Goal: Task Accomplishment & Management: Use online tool/utility

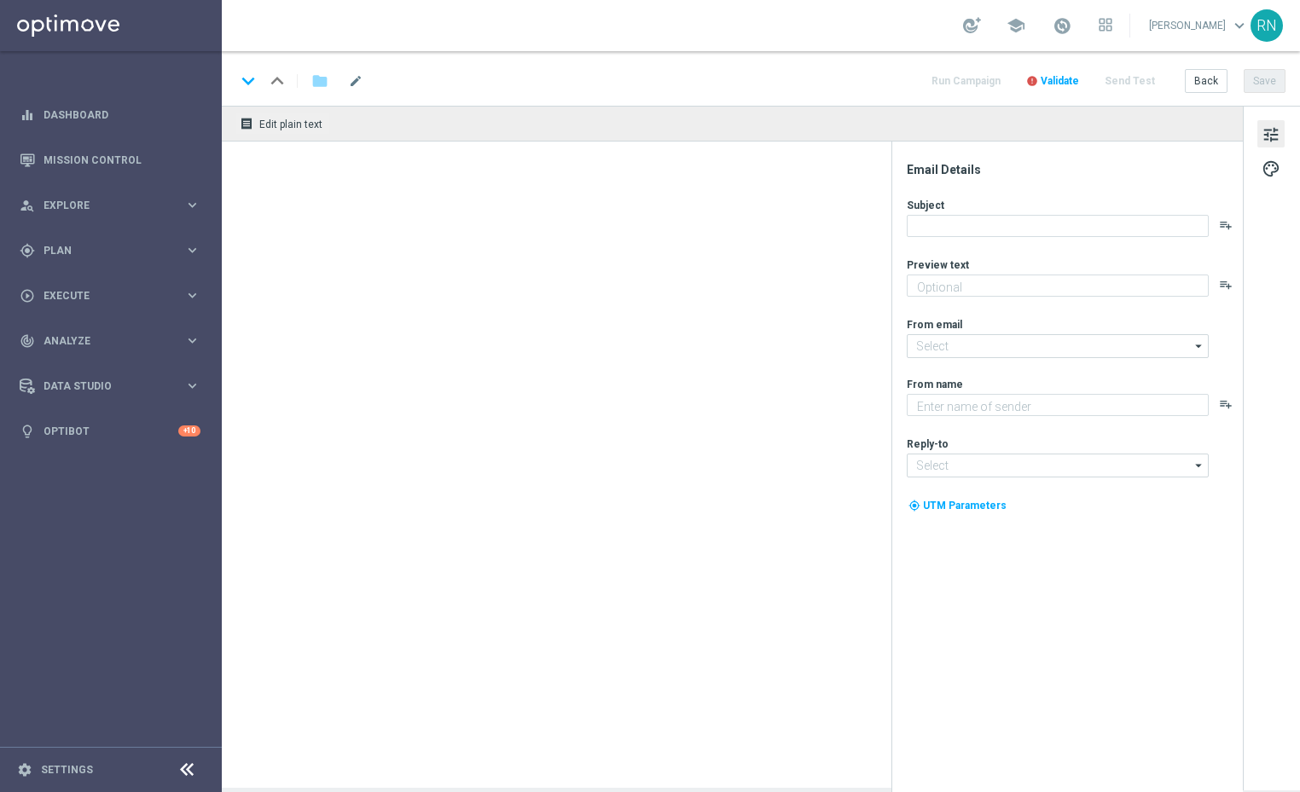
type textarea "Dein Rabatt auf XL-Gewinnchancen."
type textarea "Lottoland"
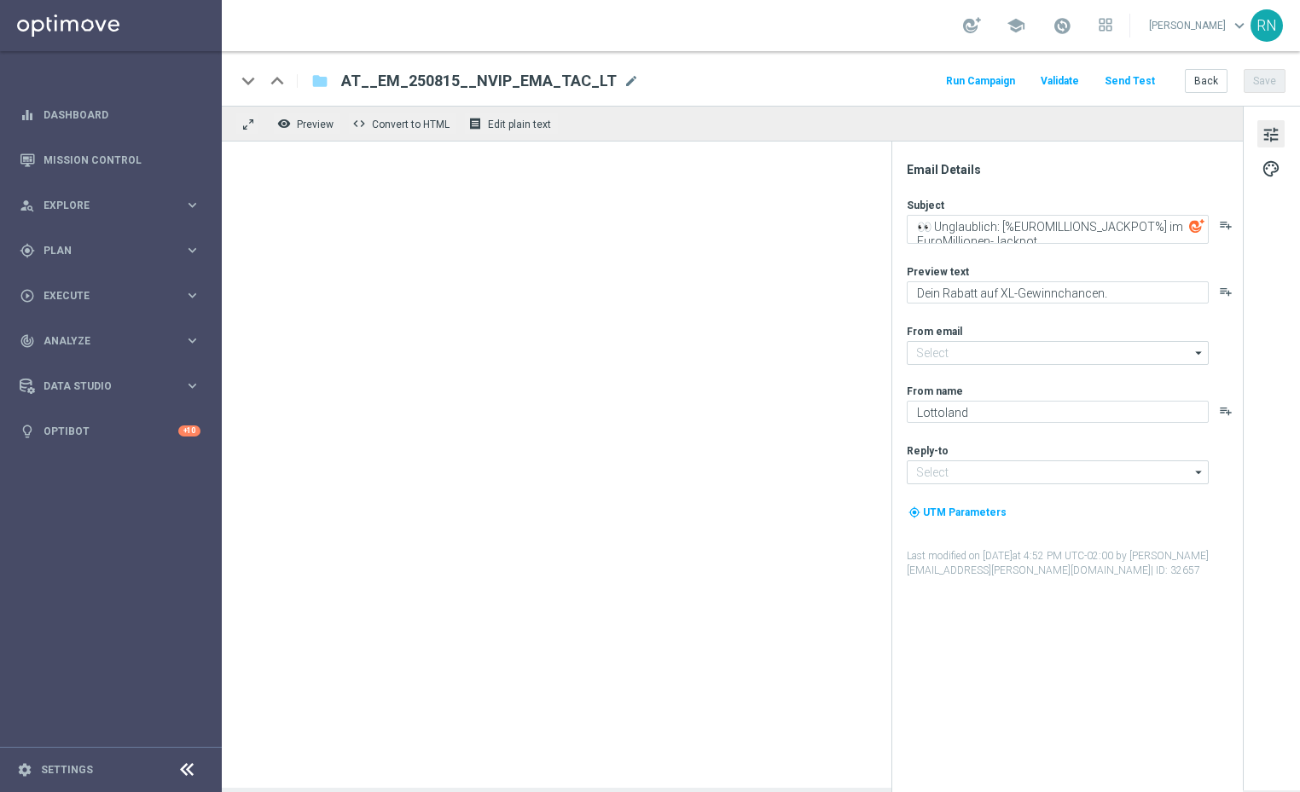
type input "[EMAIL_ADDRESS][DOMAIN_NAME]"
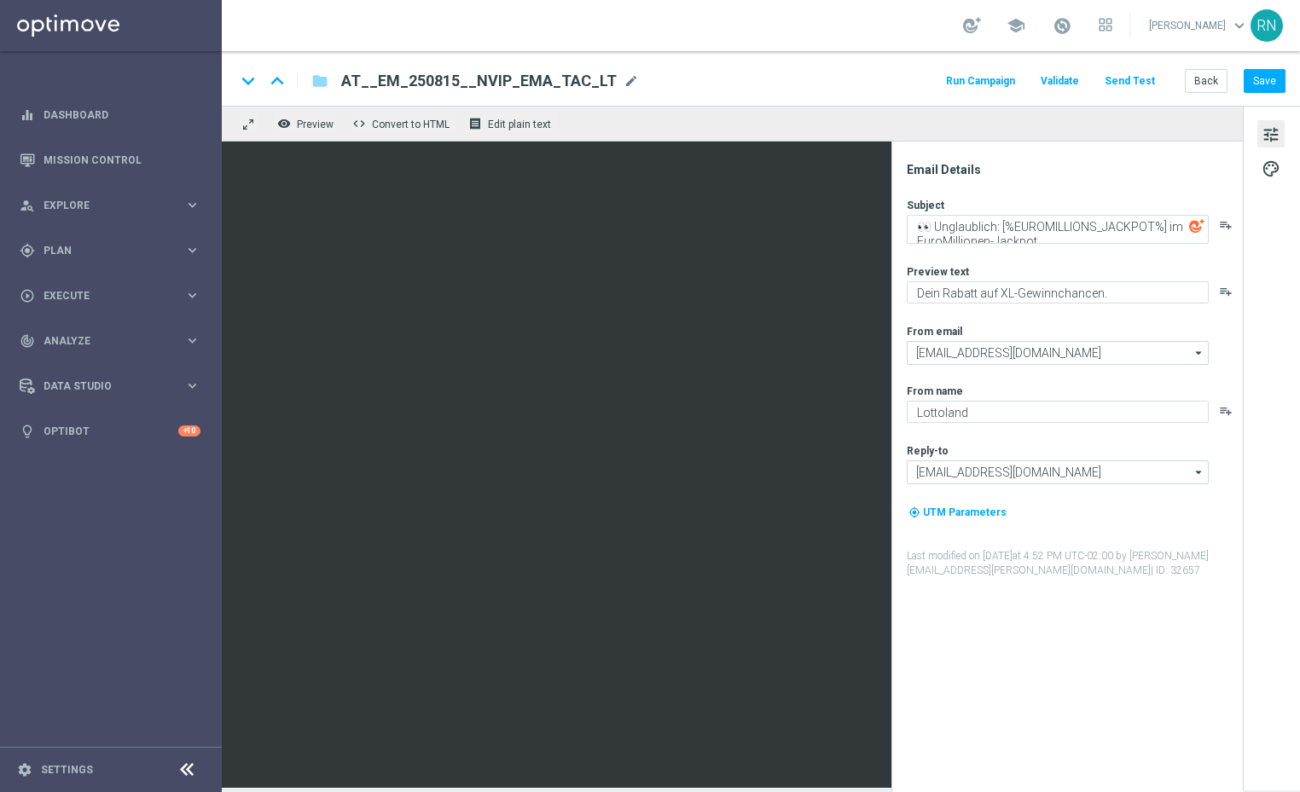
click at [738, 78] on div "keyboard_arrow_down keyboard_arrow_up folder AT__EM_250815__NVIP_EMA_TAC_LT AT_…" at bounding box center [760, 81] width 1050 height 22
click at [1139, 74] on button "Send Test" at bounding box center [1129, 81] width 55 height 23
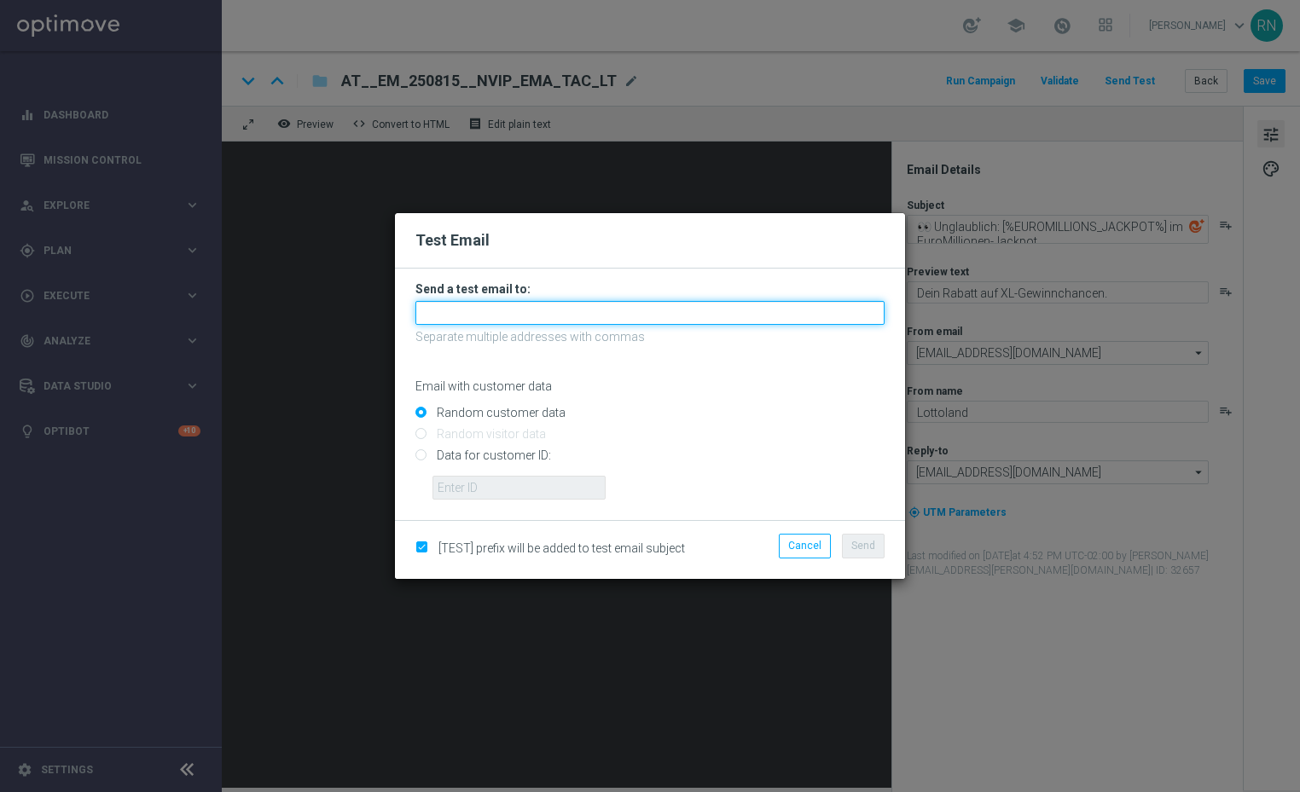
click at [505, 315] on input "text" at bounding box center [649, 313] width 469 height 24
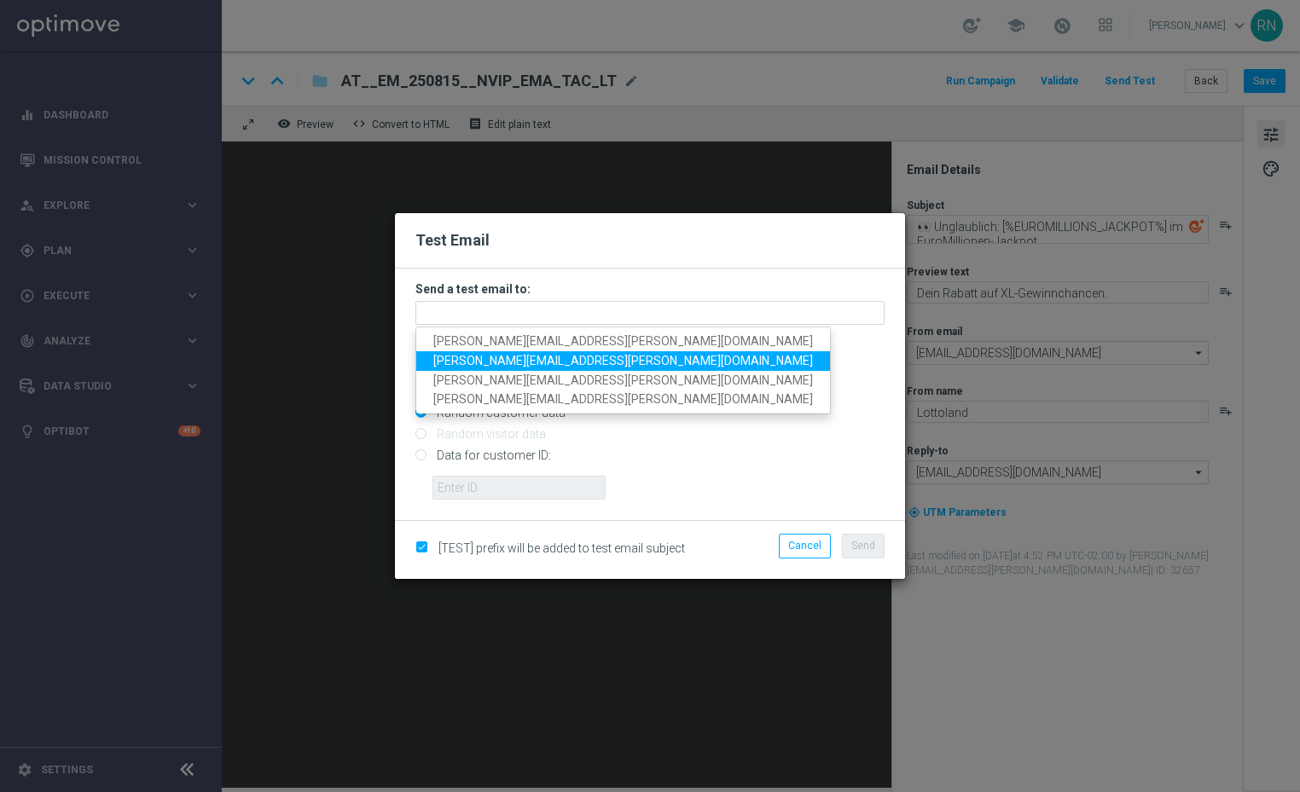
click at [549, 363] on span "[PERSON_NAME][EMAIL_ADDRESS][PERSON_NAME][DOMAIN_NAME]" at bounding box center [623, 361] width 380 height 14
type input "[PERSON_NAME][EMAIL_ADDRESS][PERSON_NAME][DOMAIN_NAME]"
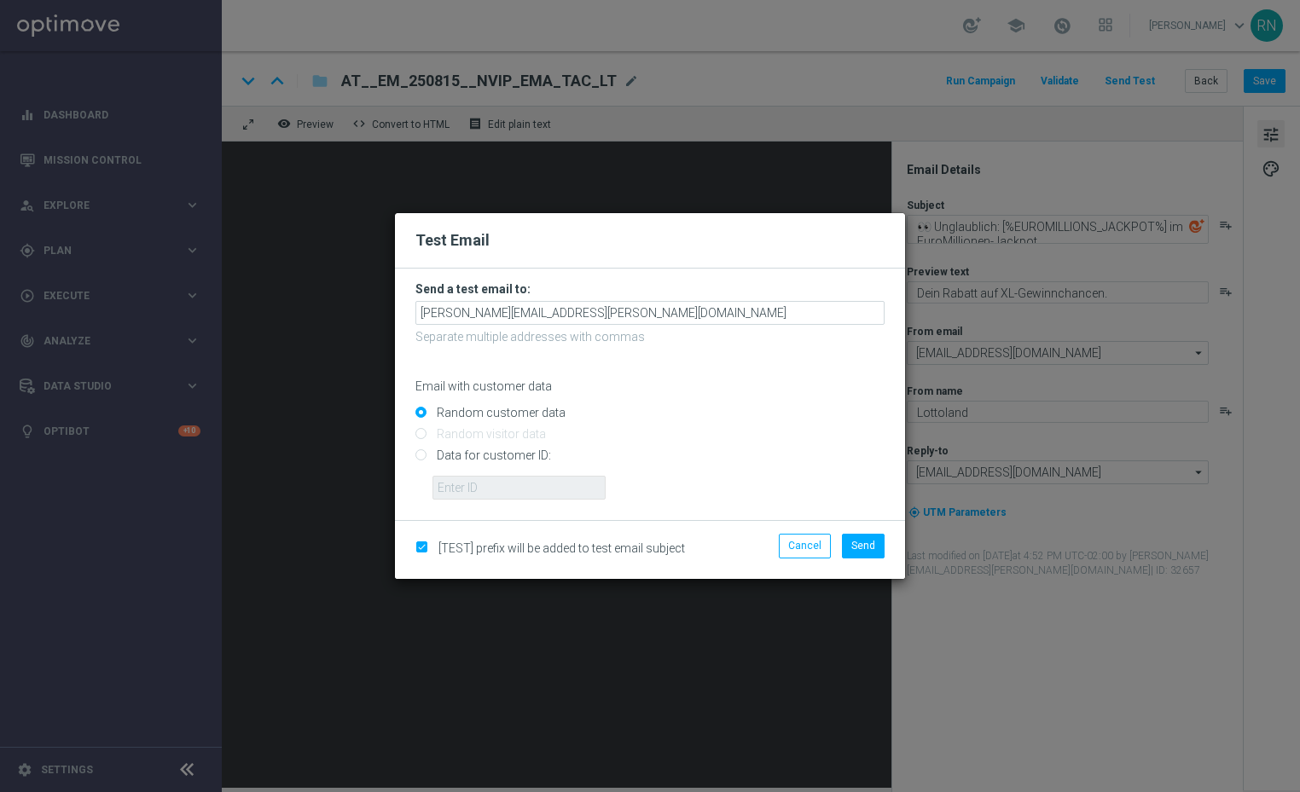
click at [427, 455] on input "Data for customer ID:" at bounding box center [649, 463] width 469 height 24
radio input "true"
click at [485, 486] on input "text" at bounding box center [518, 488] width 173 height 24
paste input "224105369"
type input "224105369"
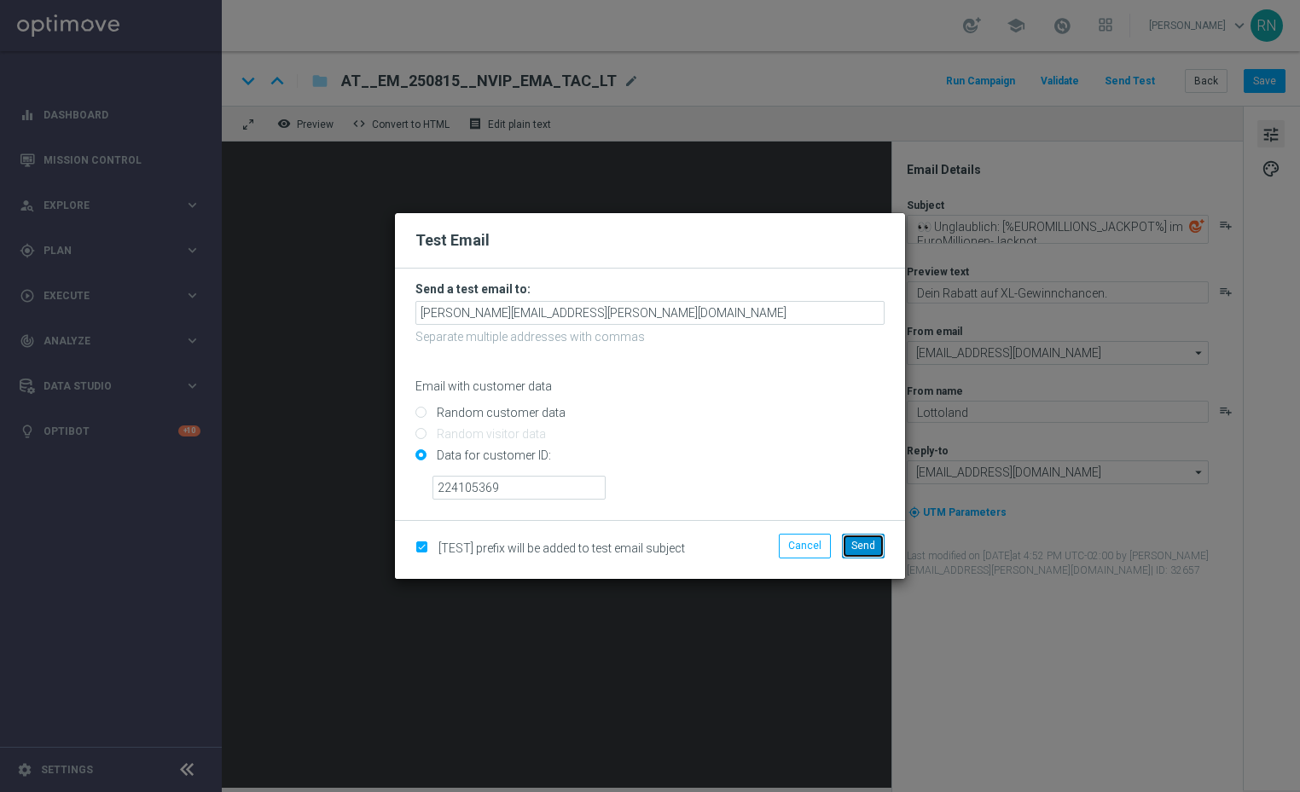
click at [872, 546] on span "Send" at bounding box center [863, 546] width 24 height 12
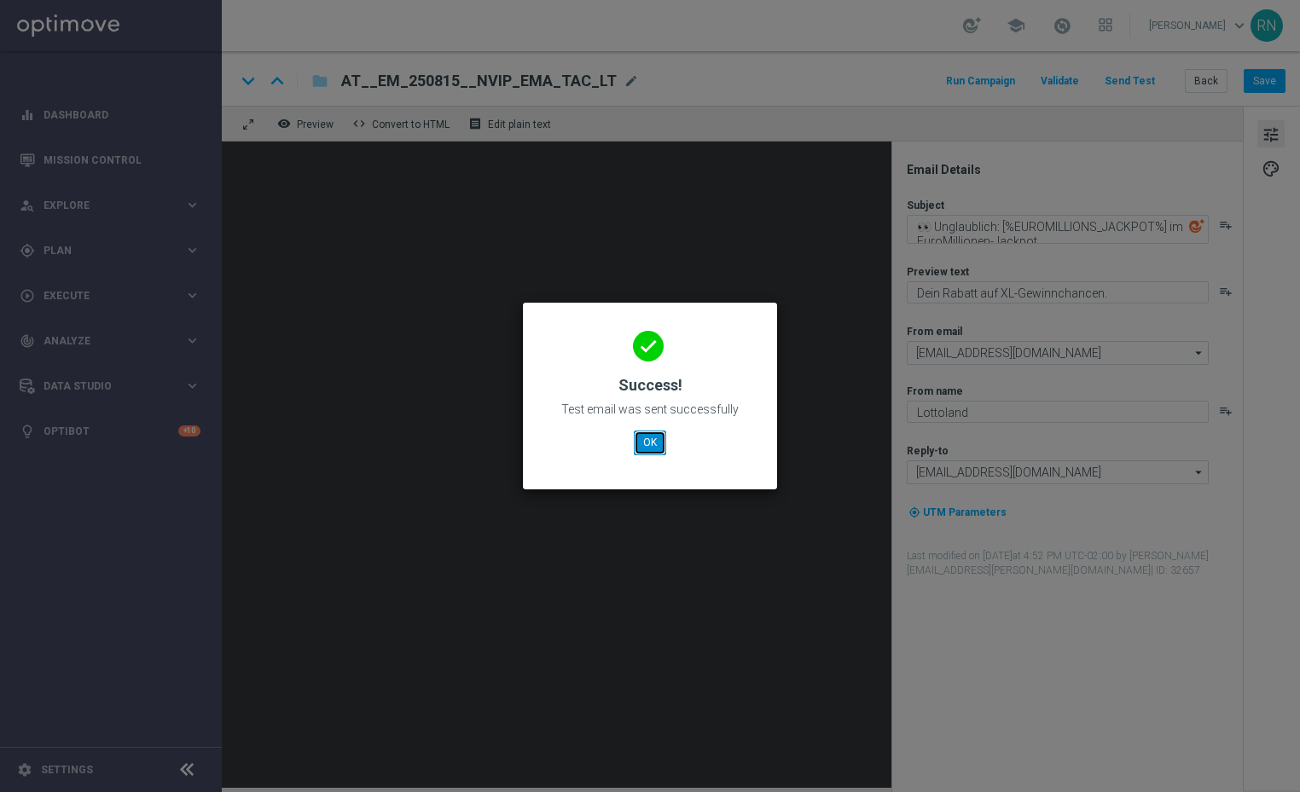
click at [653, 450] on button "OK" at bounding box center [650, 443] width 32 height 24
